Goal: Communication & Community: Answer question/provide support

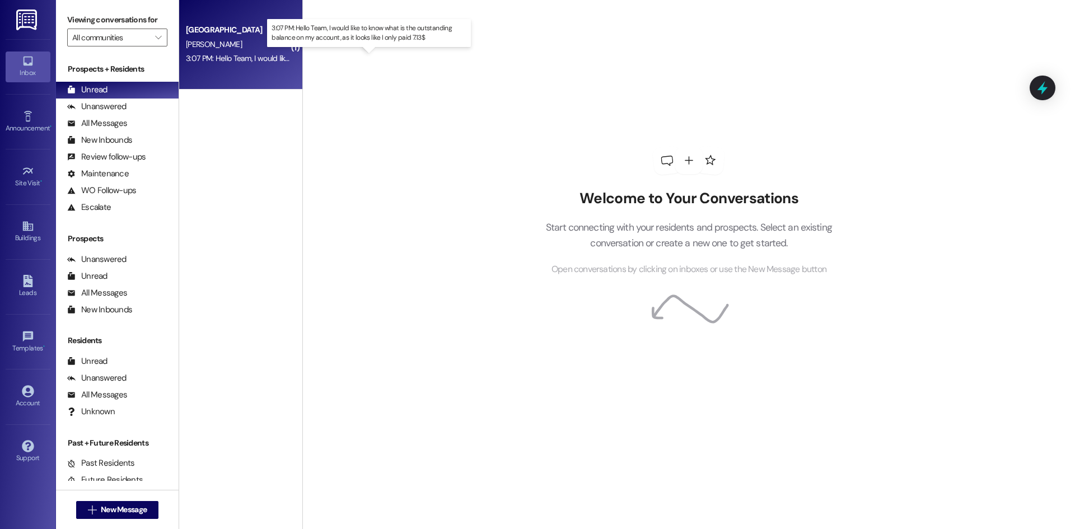
click at [242, 57] on div "3:07 PM: Hello Team, I would like to know what is the outstanding balance on my…" at bounding box center [379, 58] width 386 height 10
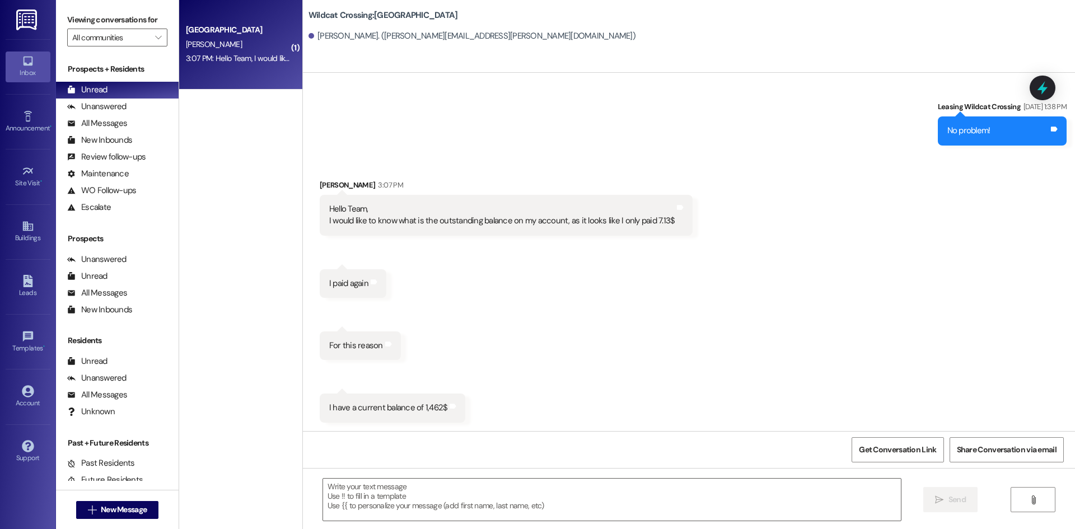
scroll to position [6907, 0]
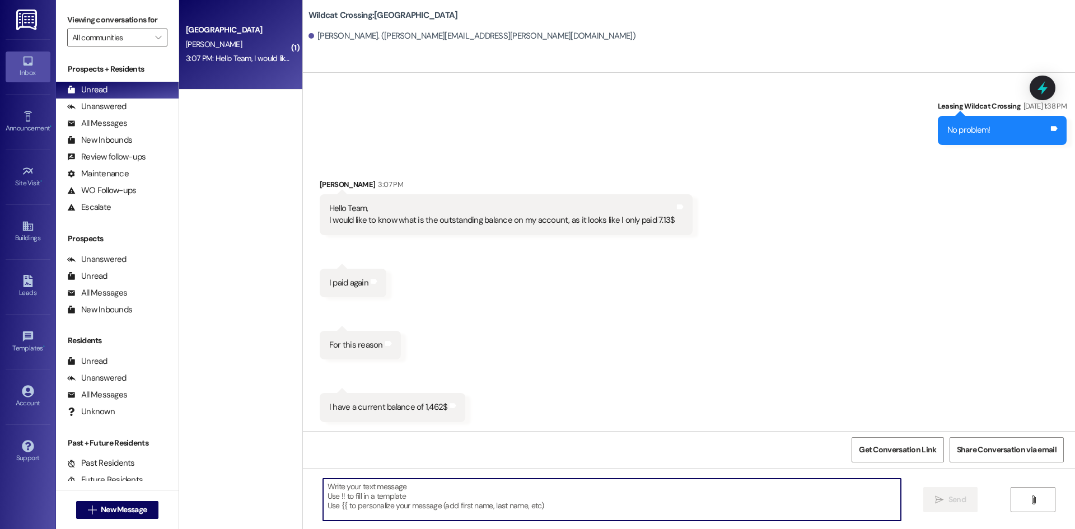
click at [429, 482] on textarea at bounding box center [612, 499] width 578 height 42
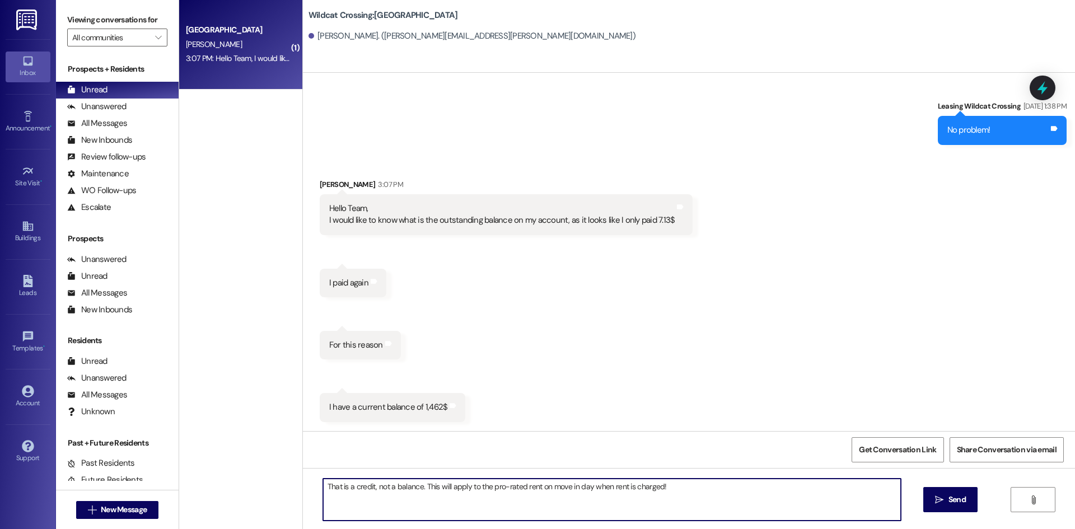
type textarea "That is a credit, not a balance. This will apply to the pro-rated rent on move …"
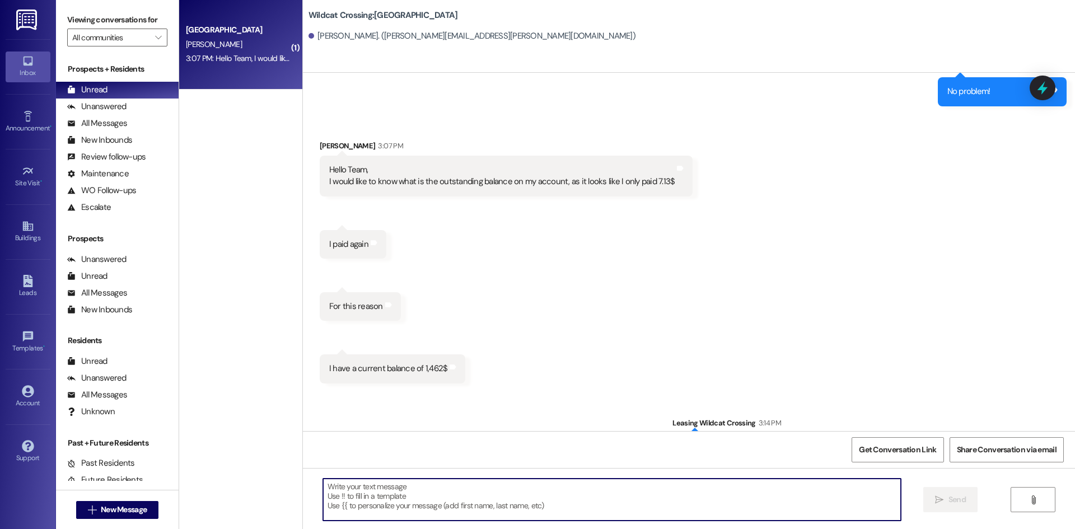
scroll to position [6985, 0]
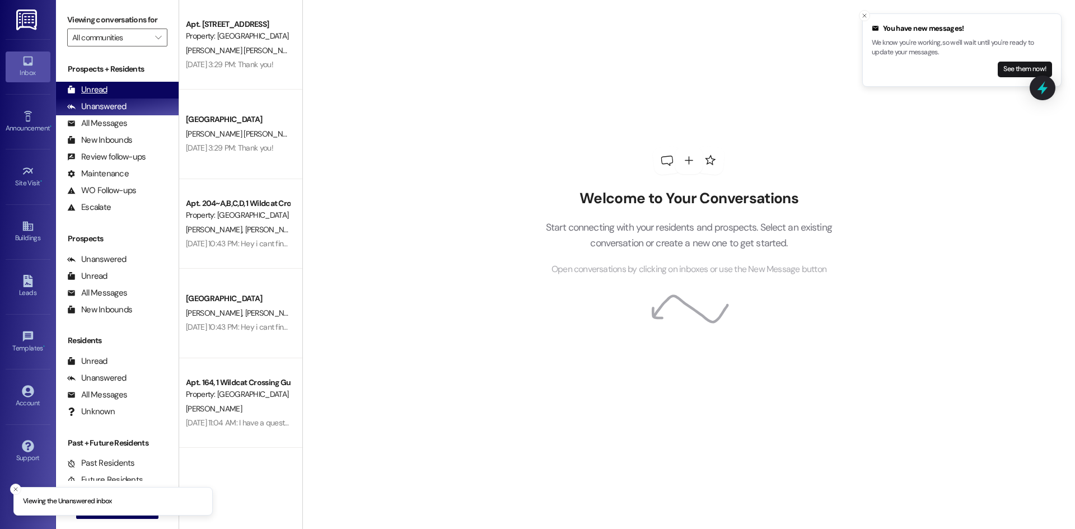
click at [163, 91] on div "Unread (0)" at bounding box center [117, 90] width 123 height 17
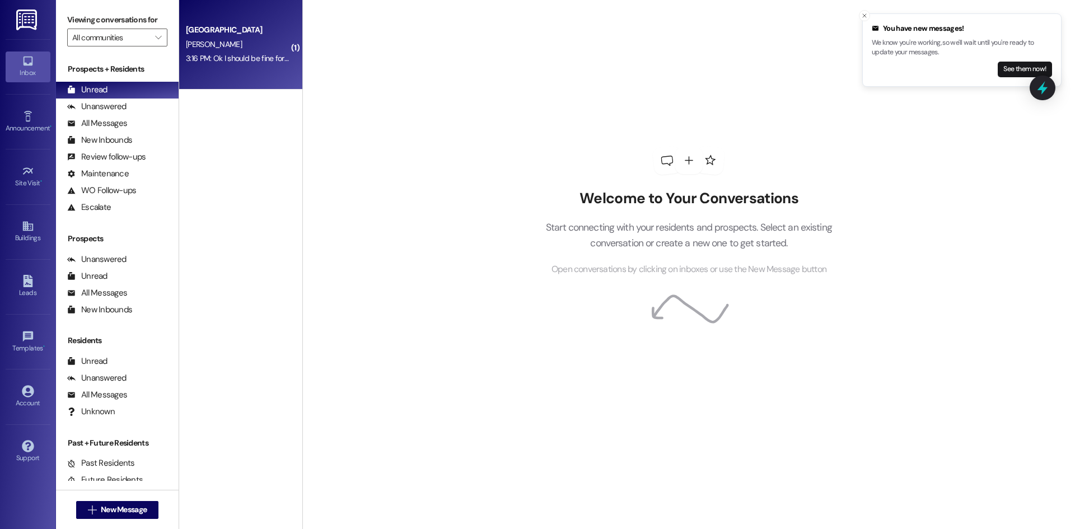
click at [272, 74] on div "Wildcat Crossing Prospect [PERSON_NAME] 3:16 PM: Ok I should be fine for August…" at bounding box center [240, 45] width 123 height 90
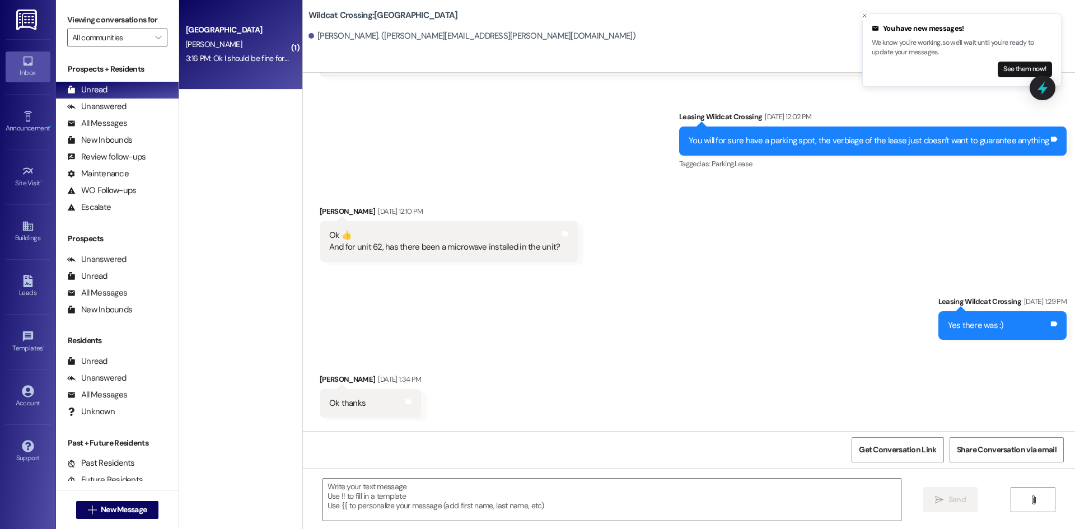
scroll to position [7079, 0]
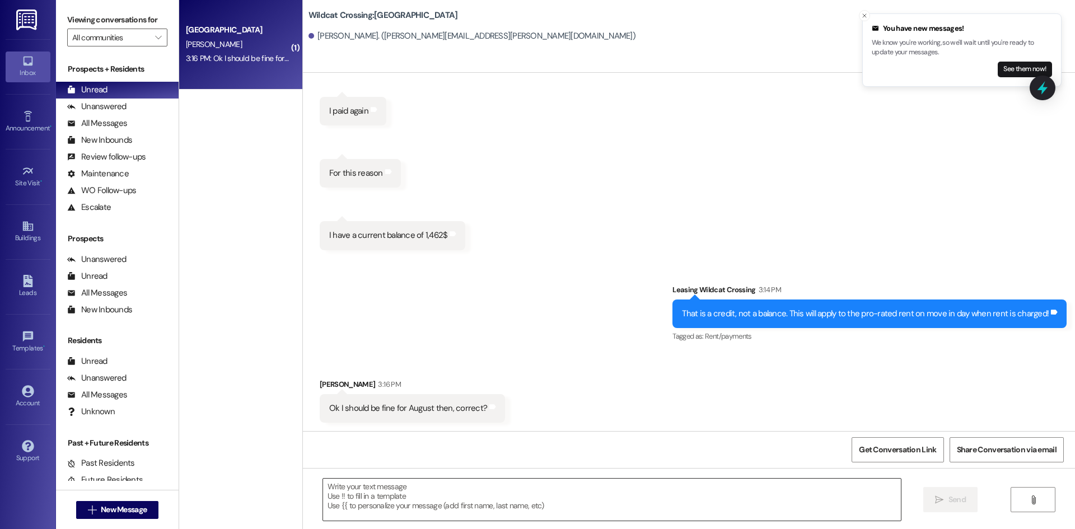
click at [527, 488] on textarea at bounding box center [612, 499] width 578 height 42
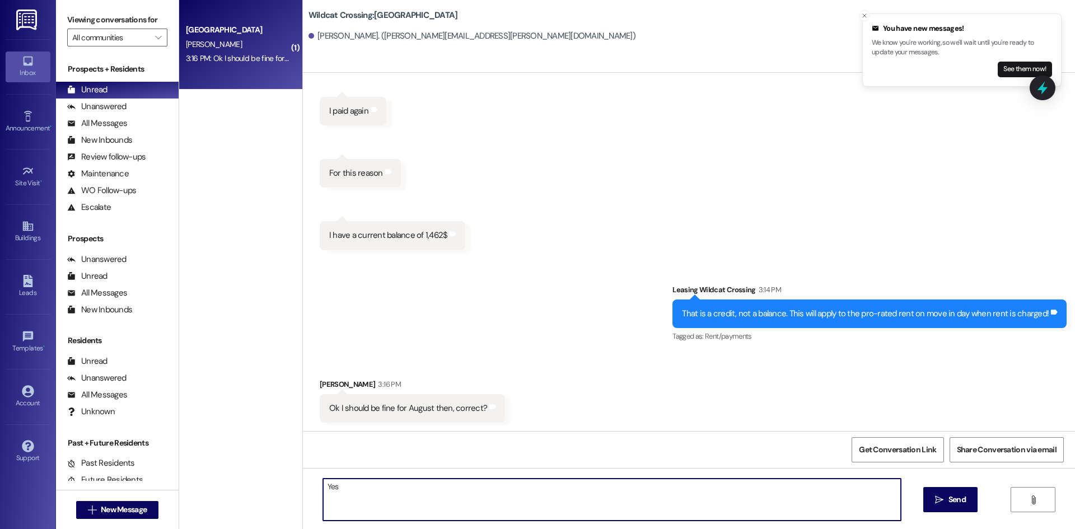
type textarea "Yes!"
